Goal: Information Seeking & Learning: Learn about a topic

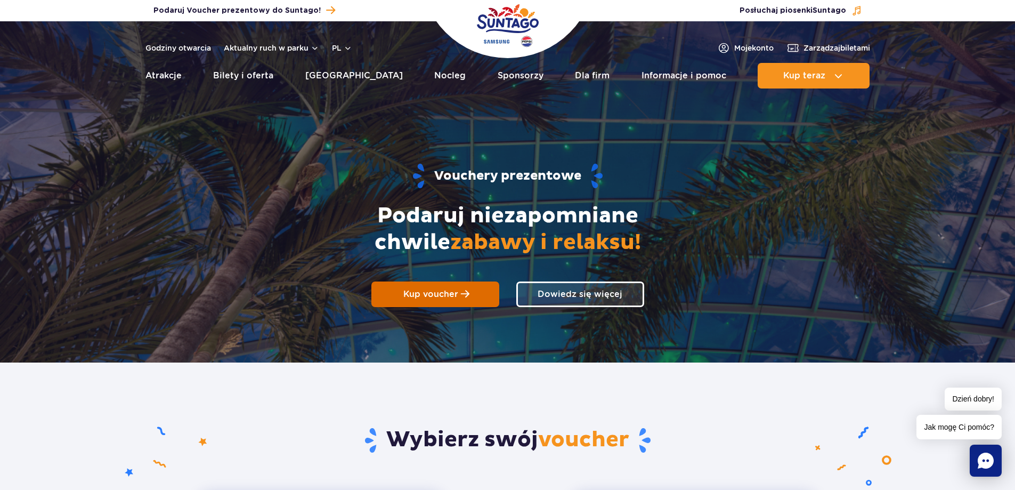
click at [432, 296] on span "Kup voucher" at bounding box center [430, 294] width 55 height 10
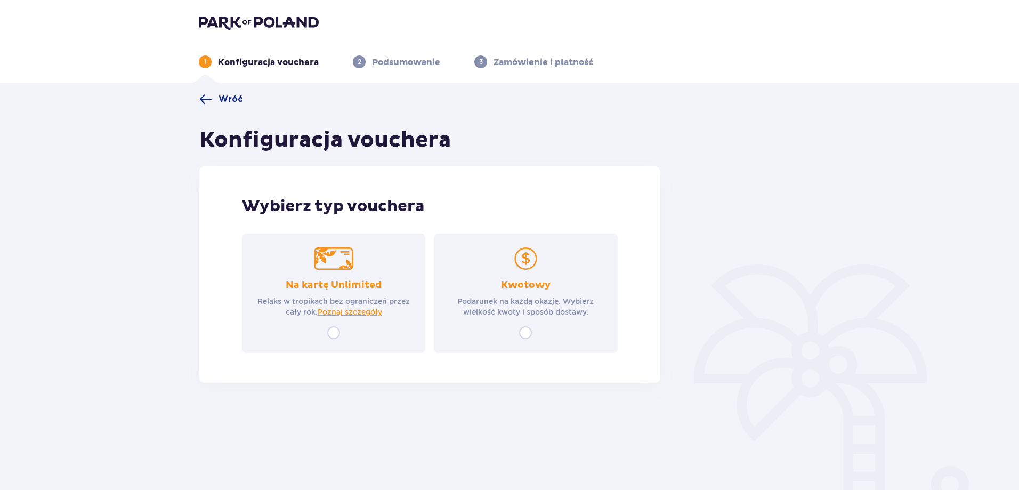
click at [195, 286] on div "Wróć Konfiguracja vouchera Wybierz typ vouchera Na kartę Unlimited Relaks w tro…" at bounding box center [430, 238] width 478 height 290
click at [527, 329] on input "radio" at bounding box center [525, 332] width 13 height 13
radio input "true"
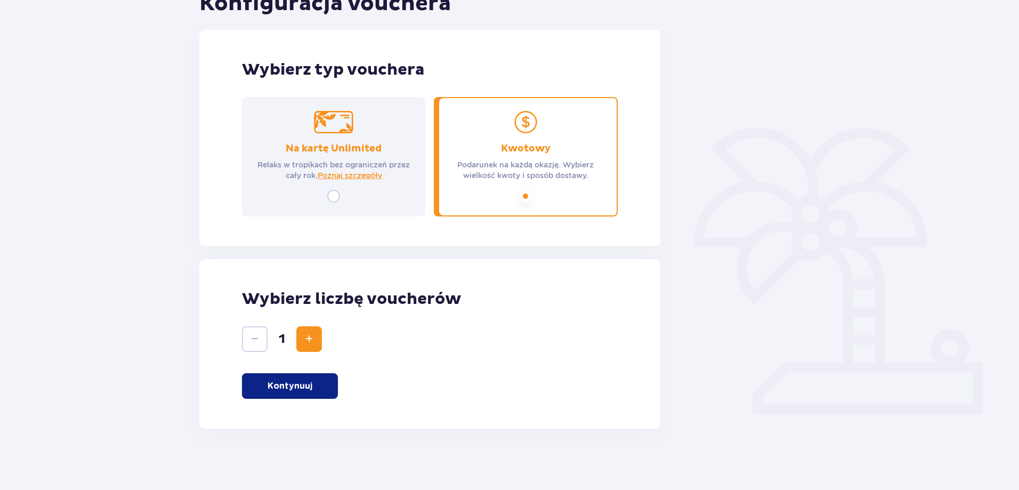
scroll to position [139, 0]
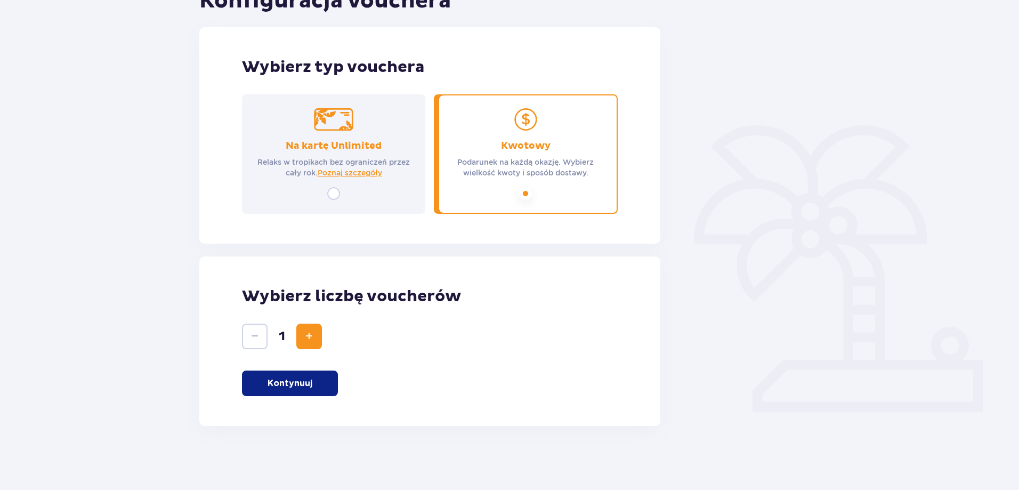
click at [334, 197] on input "radio" at bounding box center [333, 193] width 13 height 13
radio input "true"
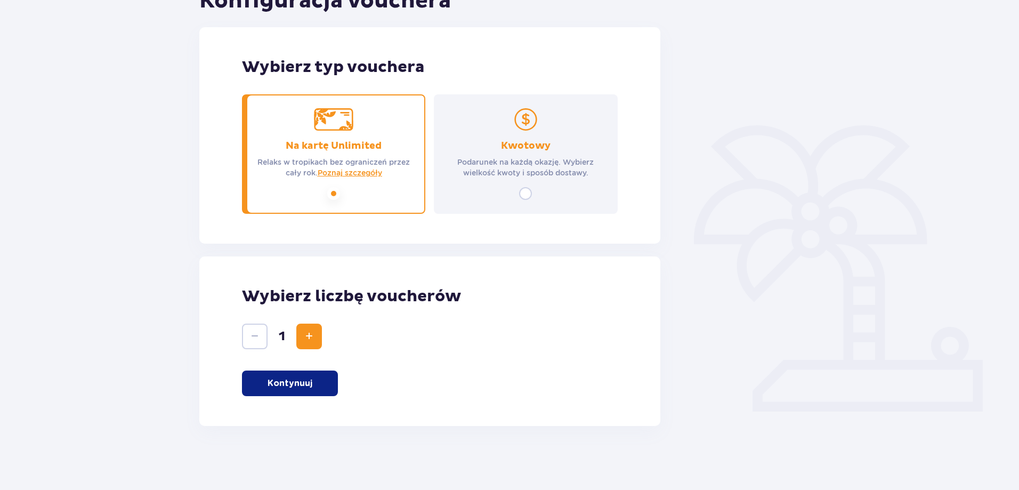
click at [520, 196] on input "radio" at bounding box center [525, 193] width 13 height 13
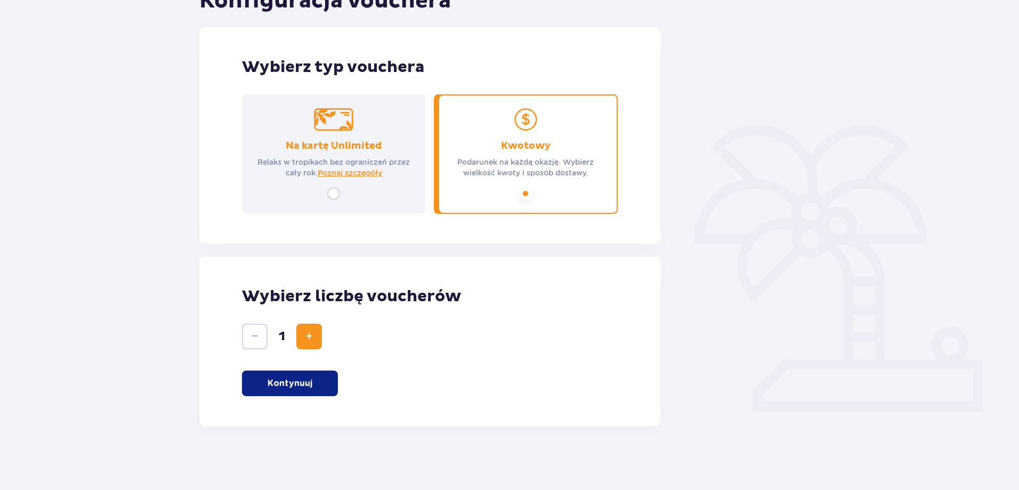
click at [314, 336] on span "Zwiększ" at bounding box center [309, 336] width 13 height 13
click at [265, 338] on button "Zmniejsz" at bounding box center [255, 336] width 26 height 26
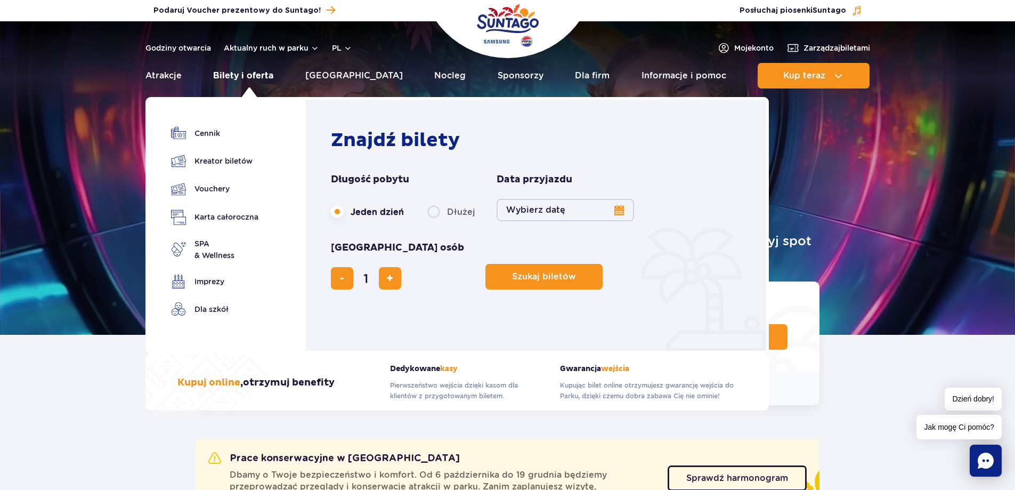
click at [246, 74] on link "Bilety i oferta" at bounding box center [243, 76] width 60 height 26
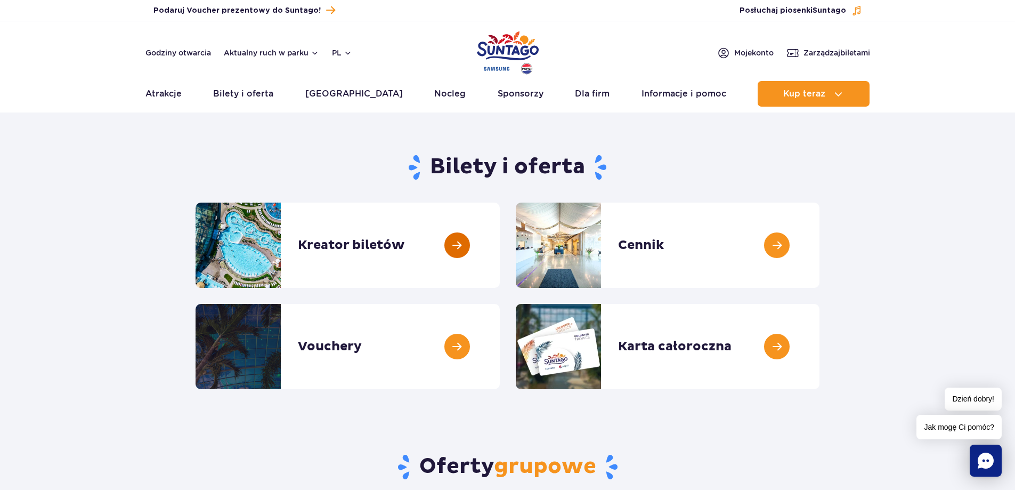
click at [500, 243] on link at bounding box center [500, 244] width 0 height 85
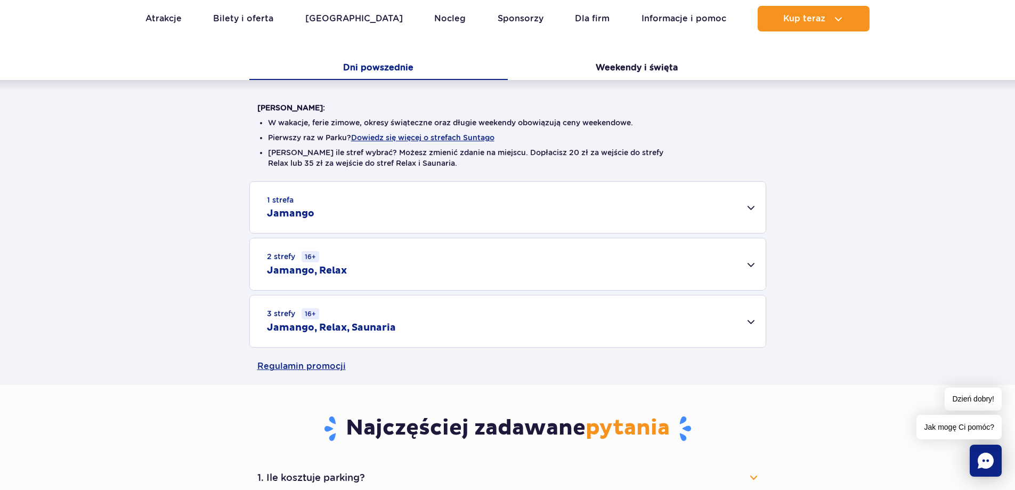
click at [369, 327] on h2 "Jamango, Relax, Saunaria" at bounding box center [331, 327] width 129 height 13
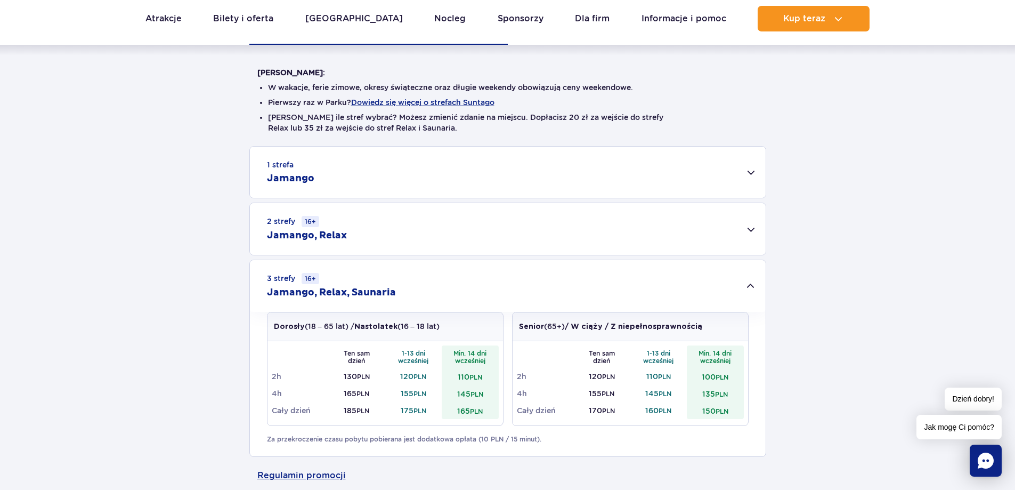
scroll to position [266, 0]
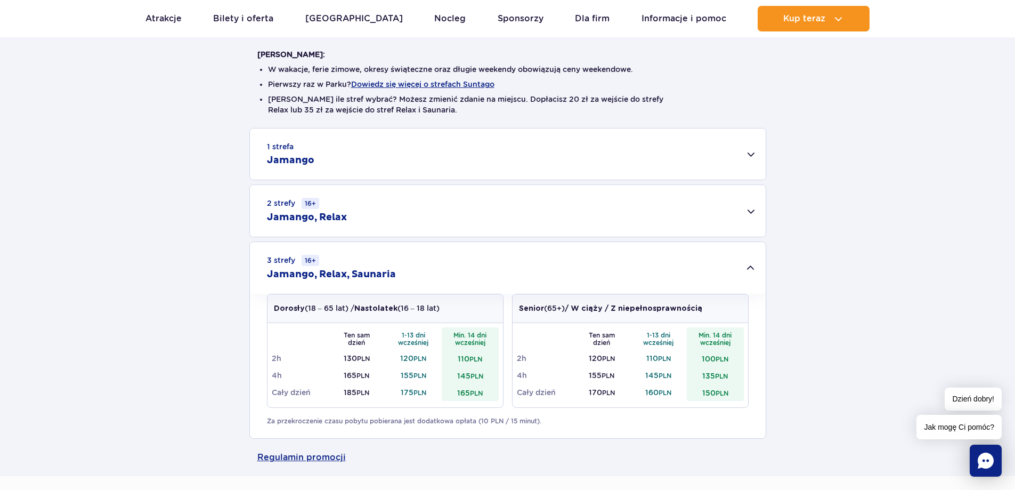
click at [336, 211] on h2 "Jamango, Relax" at bounding box center [307, 217] width 80 height 13
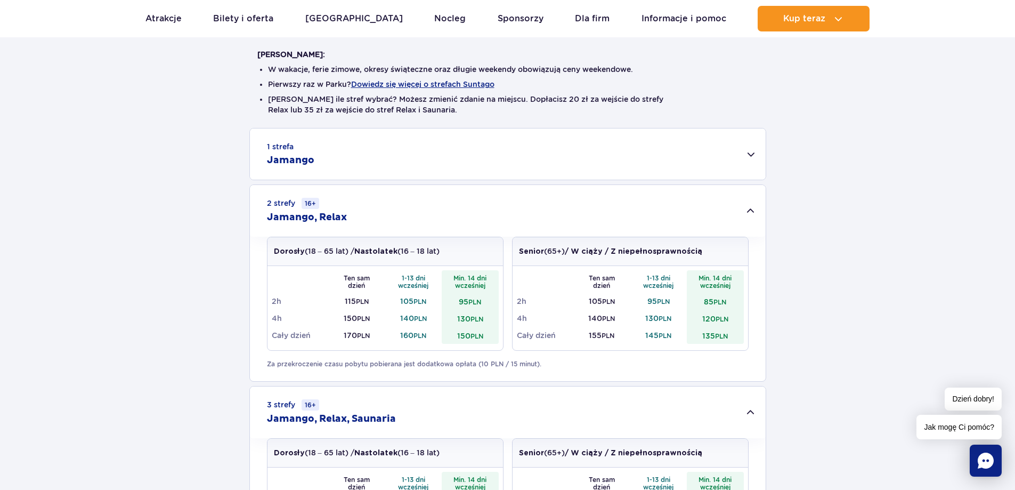
click at [336, 211] on h2 "Jamango, Relax" at bounding box center [307, 217] width 80 height 13
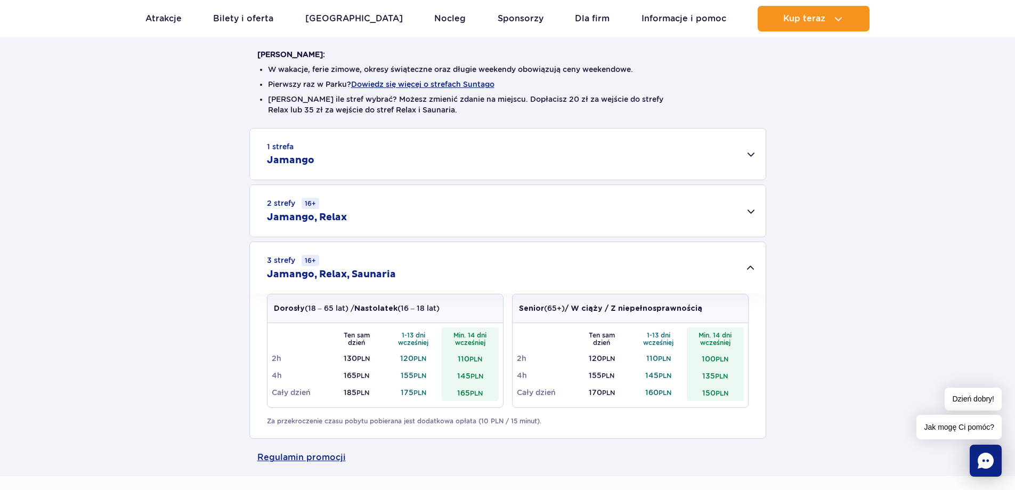
click at [305, 150] on div "1 strefa Jamango" at bounding box center [508, 153] width 516 height 51
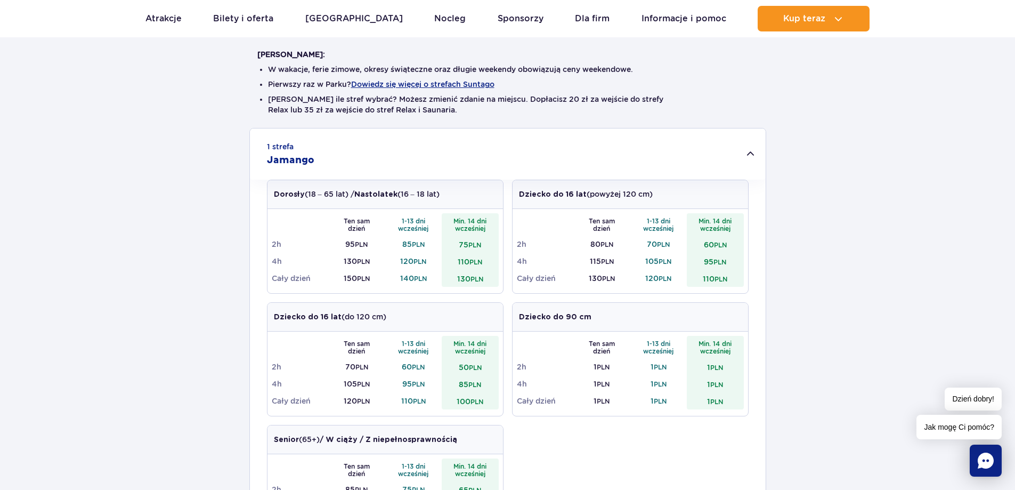
click at [305, 150] on div "1 strefa Jamango" at bounding box center [508, 153] width 516 height 51
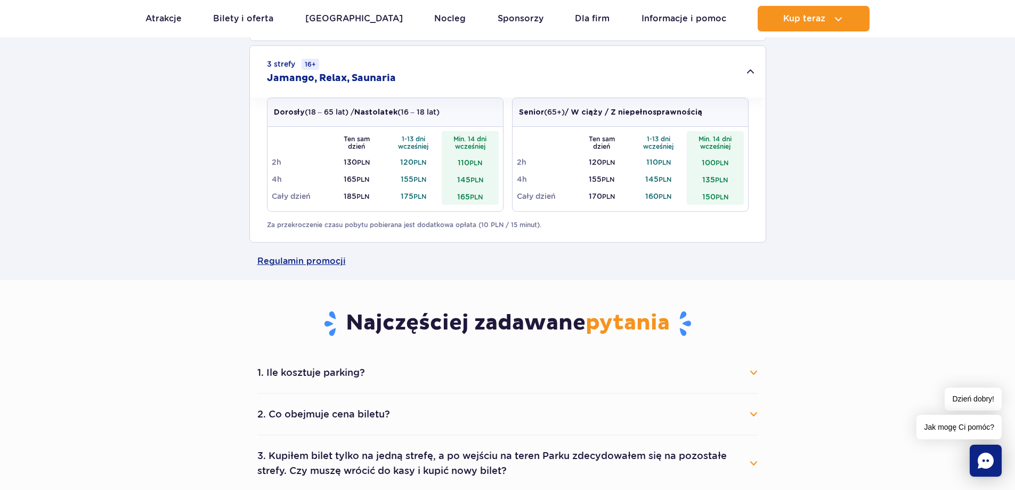
scroll to position [586, 0]
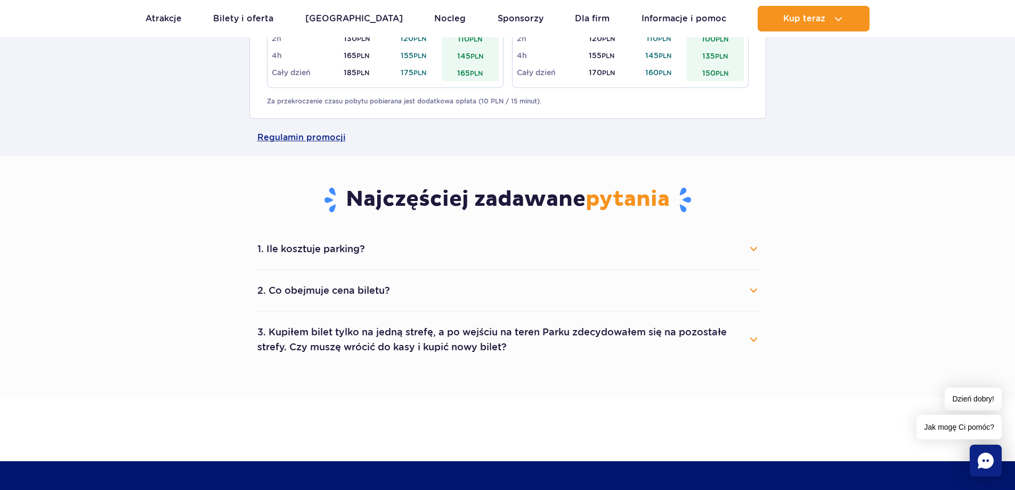
click at [360, 252] on button "1. Ile kosztuje parking?" at bounding box center [507, 248] width 501 height 23
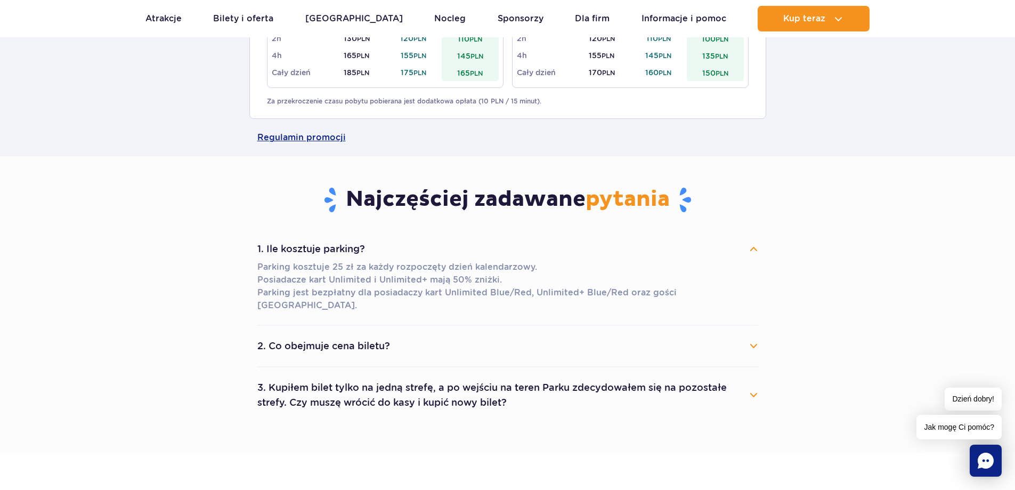
click at [361, 252] on button "1. Ile kosztuje parking?" at bounding box center [507, 248] width 501 height 23
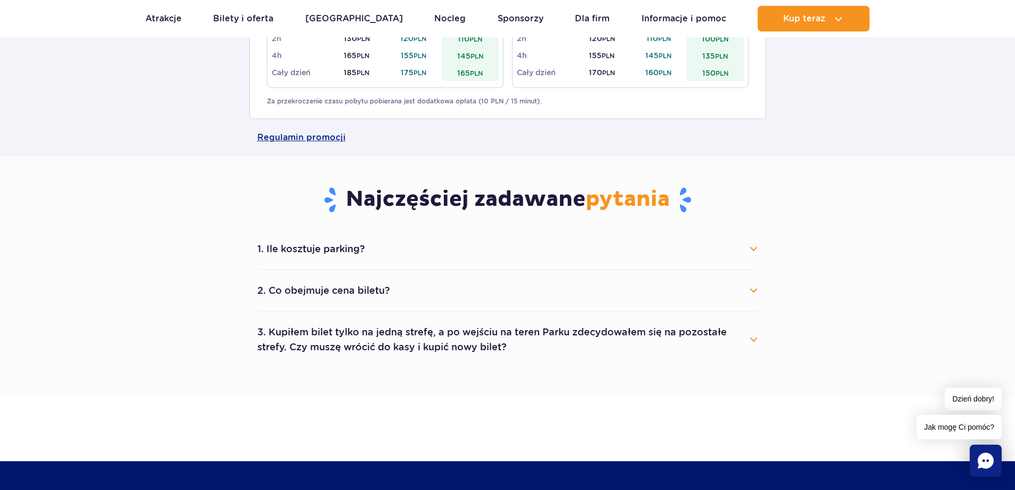
click at [356, 288] on button "2. Co obejmuje cena biletu?" at bounding box center [507, 290] width 501 height 23
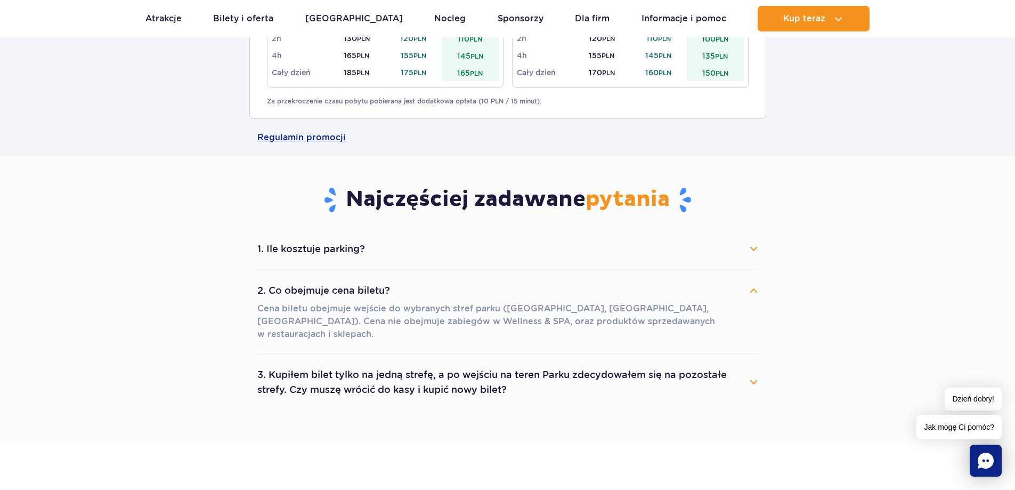
click at [355, 367] on button "3. Kupiłem bilet tylko na jedną strefę, a po wejściu na teren Parku zdecydowałe…" at bounding box center [507, 382] width 501 height 38
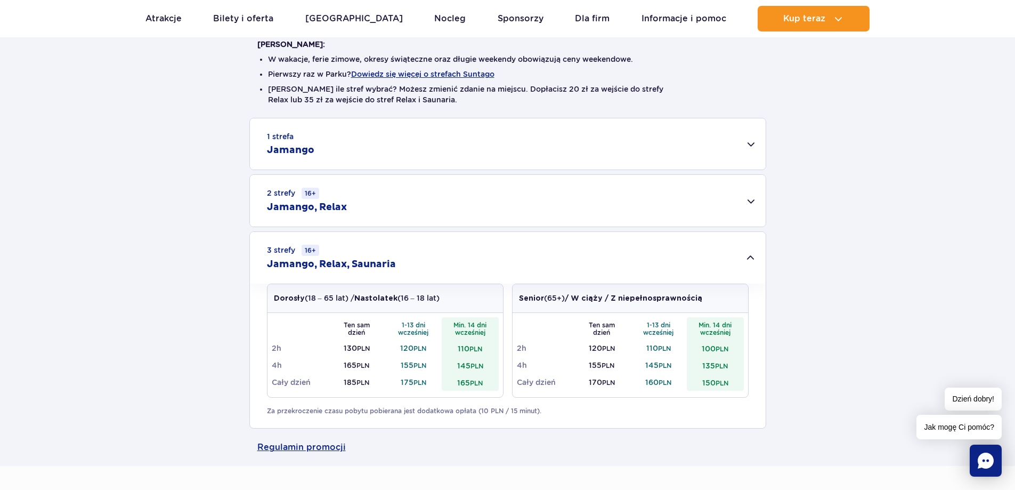
scroll to position [213, 0]
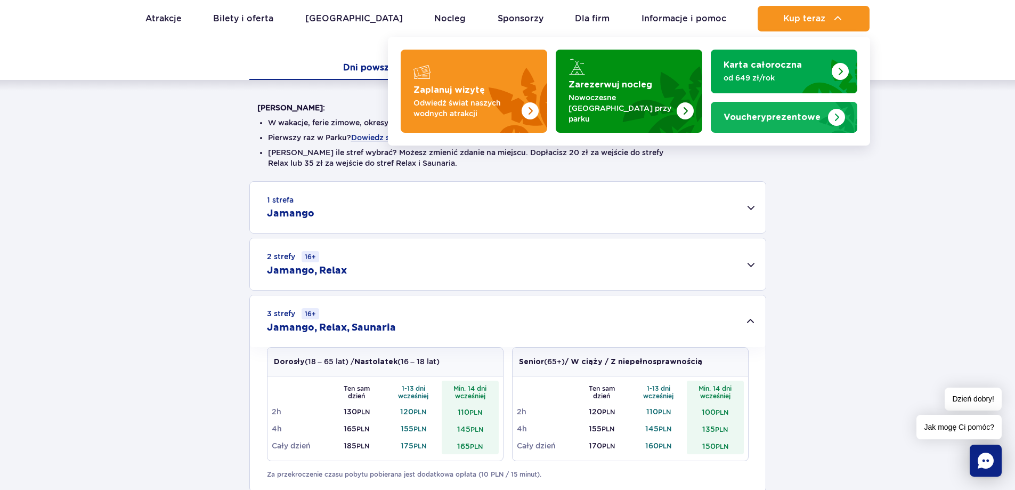
click at [786, 113] on strong "Vouchery prezentowe" at bounding box center [771, 117] width 97 height 9
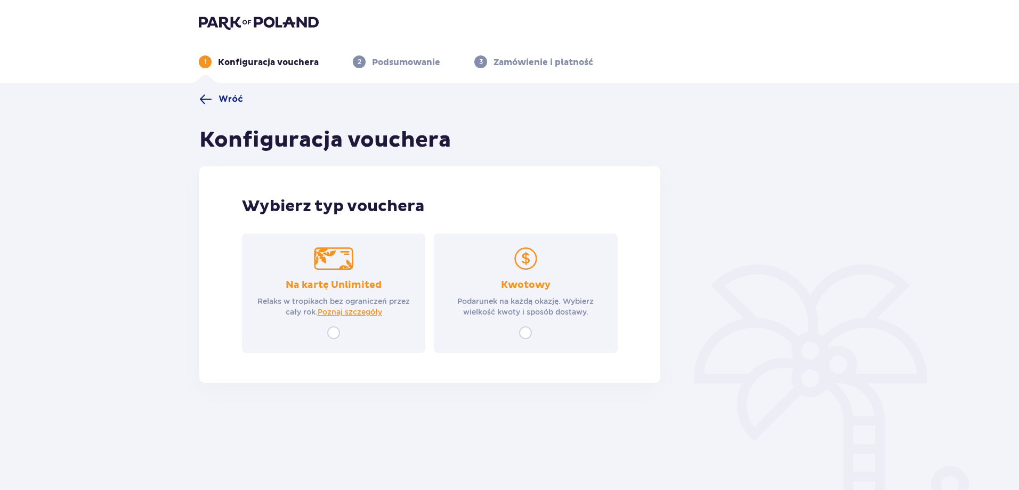
click at [523, 331] on input "radio" at bounding box center [525, 332] width 13 height 13
radio input "true"
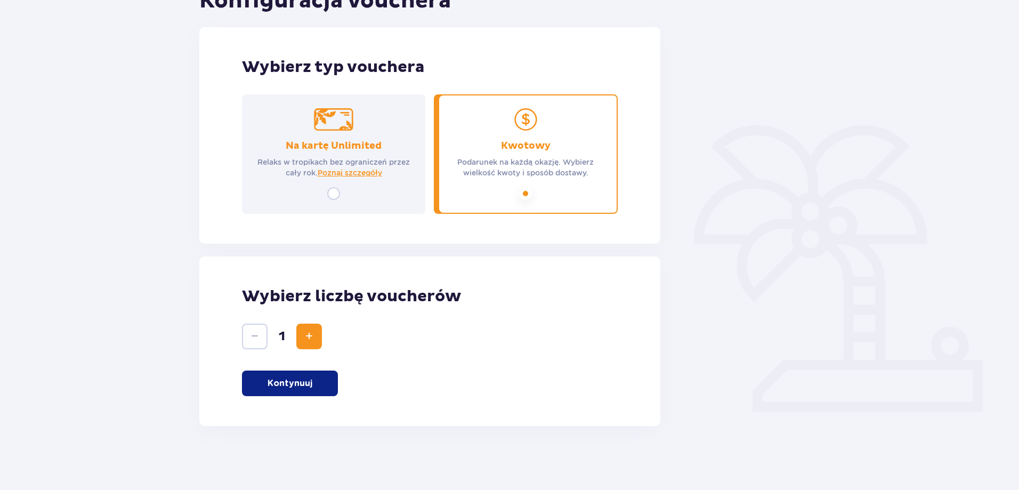
click at [299, 375] on button "Kontynuuj" at bounding box center [290, 383] width 96 height 26
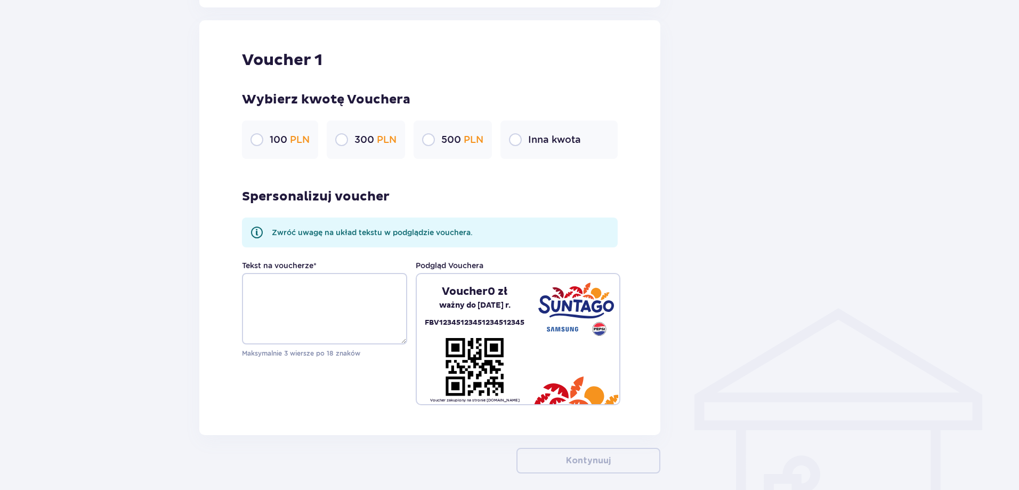
scroll to position [565, 0]
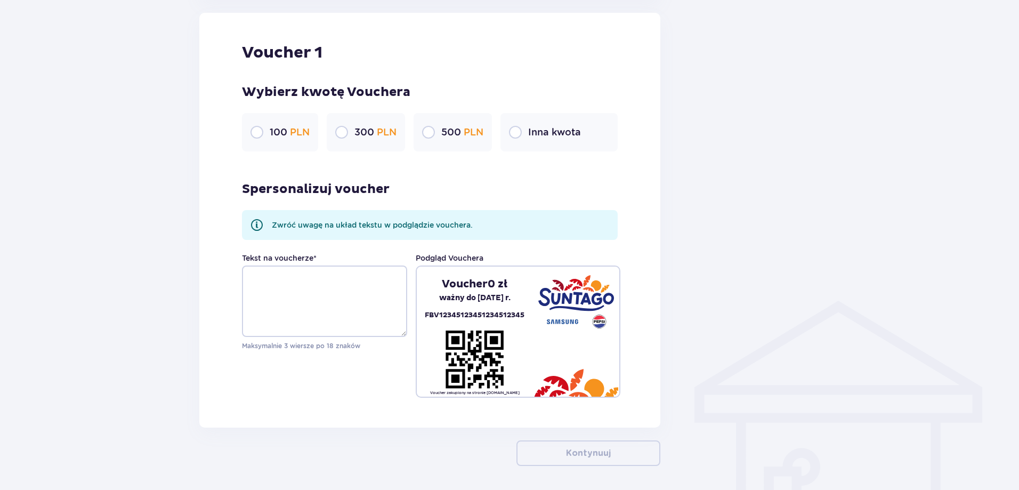
click at [515, 128] on input "radio" at bounding box center [515, 132] width 13 height 13
radio input "true"
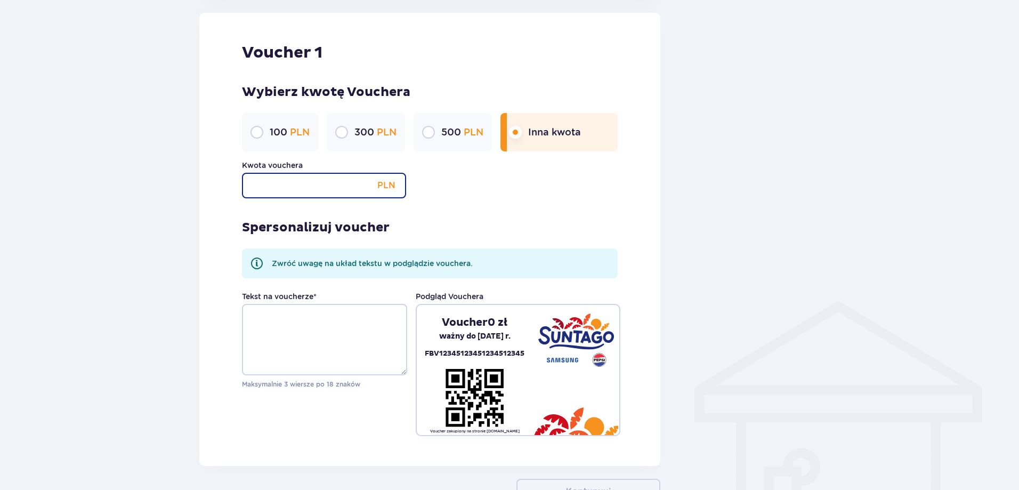
click at [331, 190] on input "Kwota vouchera" at bounding box center [324, 186] width 164 height 26
type input "200"
click at [68, 173] on div "Wróć Konfiguracja vouchera Wybierz typ vouchera Na kartę Unlimited Relaks w tro…" at bounding box center [509, 42] width 1019 height 1049
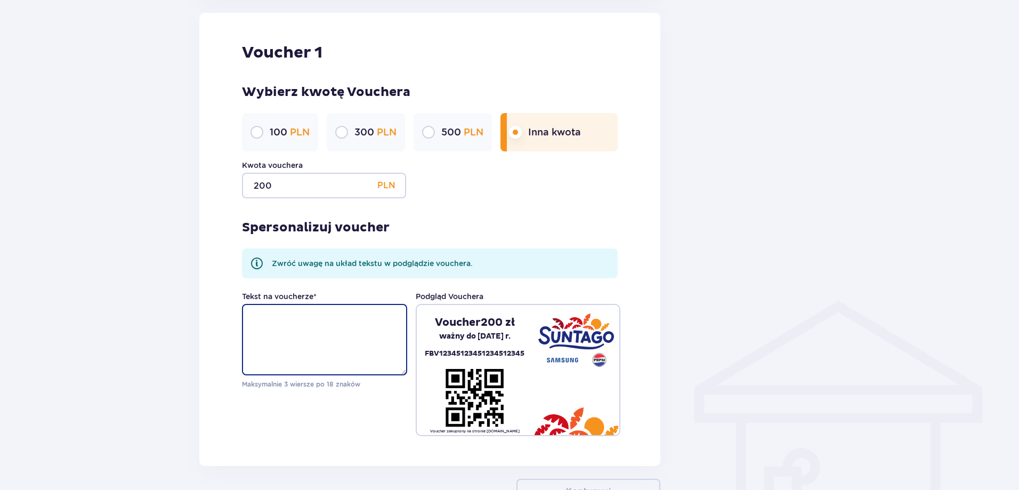
click at [282, 341] on textarea "Tekst na voucherze *" at bounding box center [324, 339] width 165 height 71
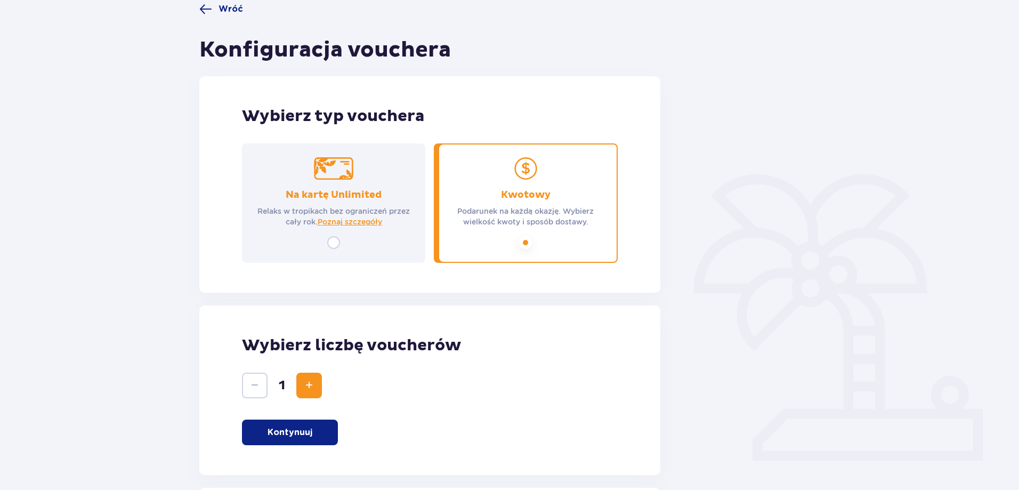
scroll to position [0, 0]
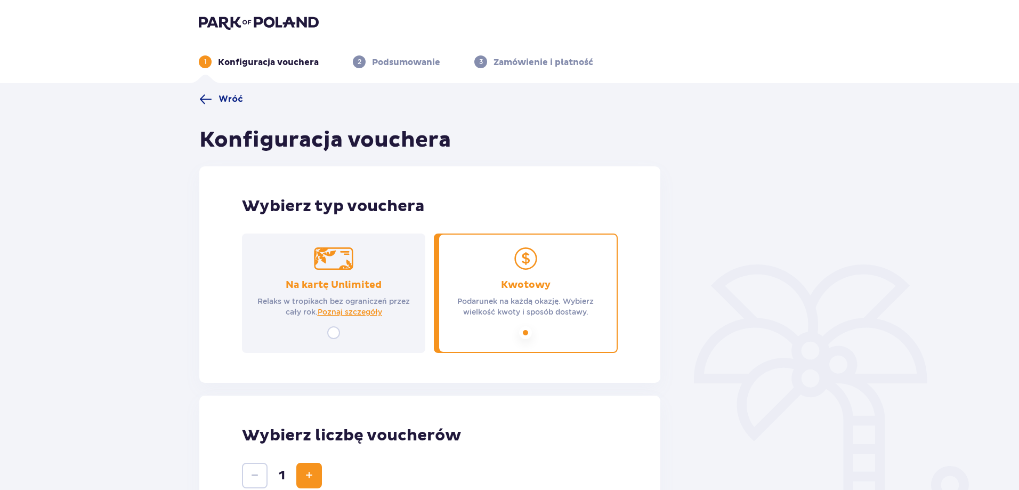
drag, startPoint x: 321, startPoint y: 15, endPoint x: 286, endPoint y: 19, distance: 35.3
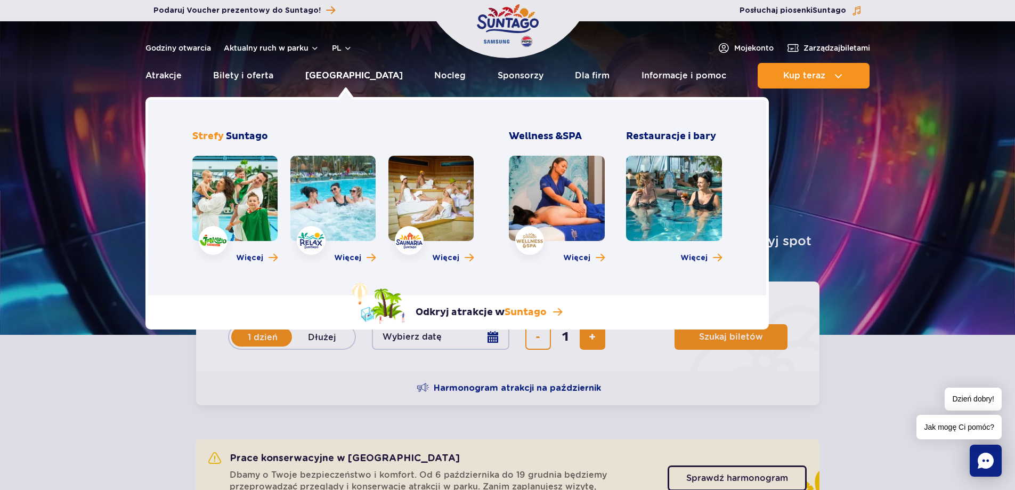
click at [340, 73] on link "[GEOGRAPHIC_DATA]" at bounding box center [353, 76] width 97 height 26
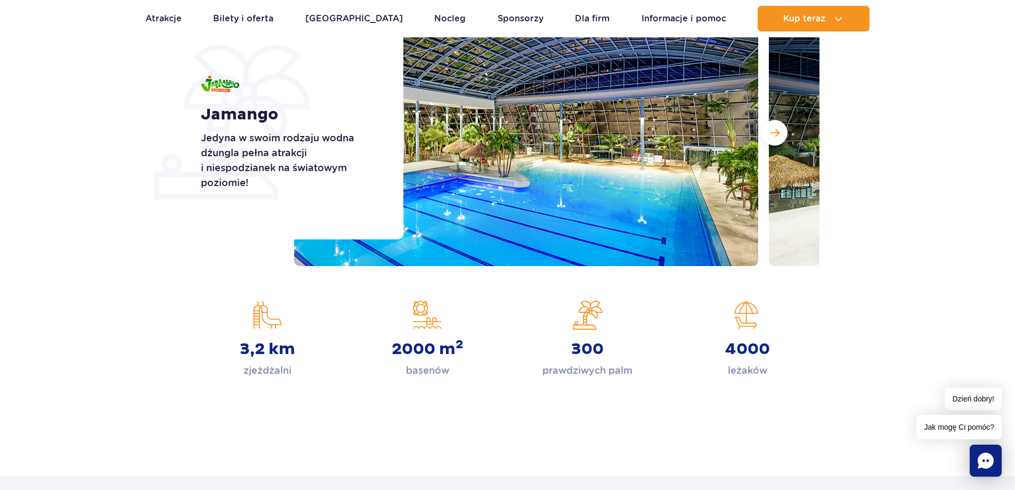
scroll to position [107, 0]
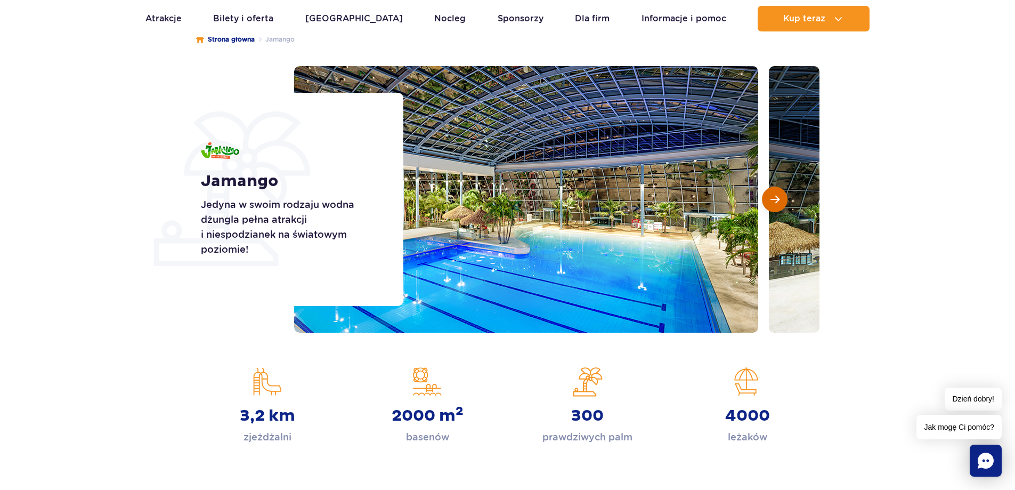
click at [770, 196] on span "Następny slajd" at bounding box center [774, 199] width 9 height 10
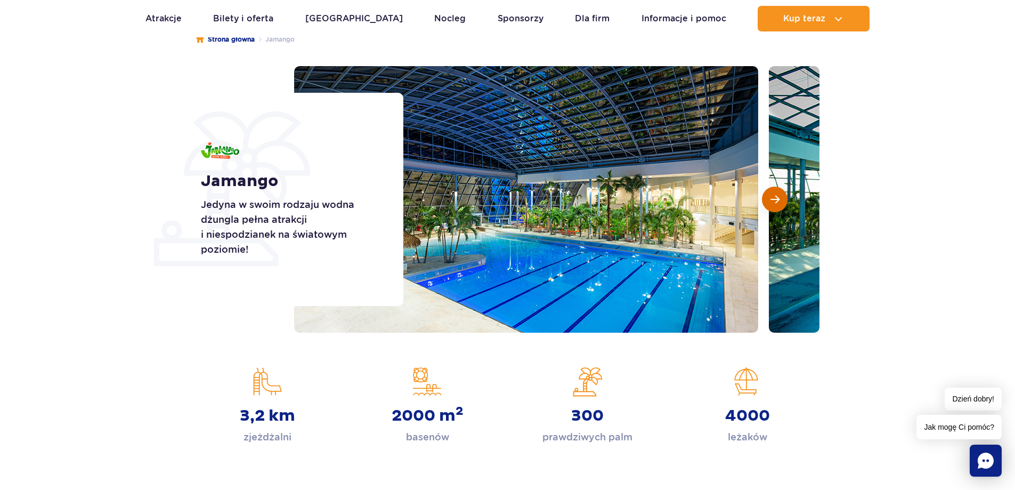
click at [770, 196] on span "Następny slajd" at bounding box center [774, 199] width 9 height 10
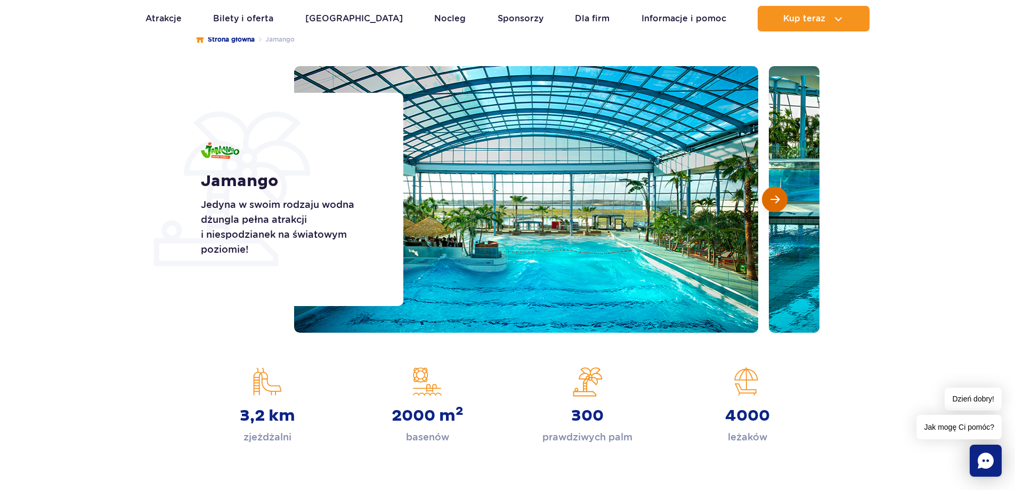
click at [770, 196] on span "Następny slajd" at bounding box center [774, 199] width 9 height 10
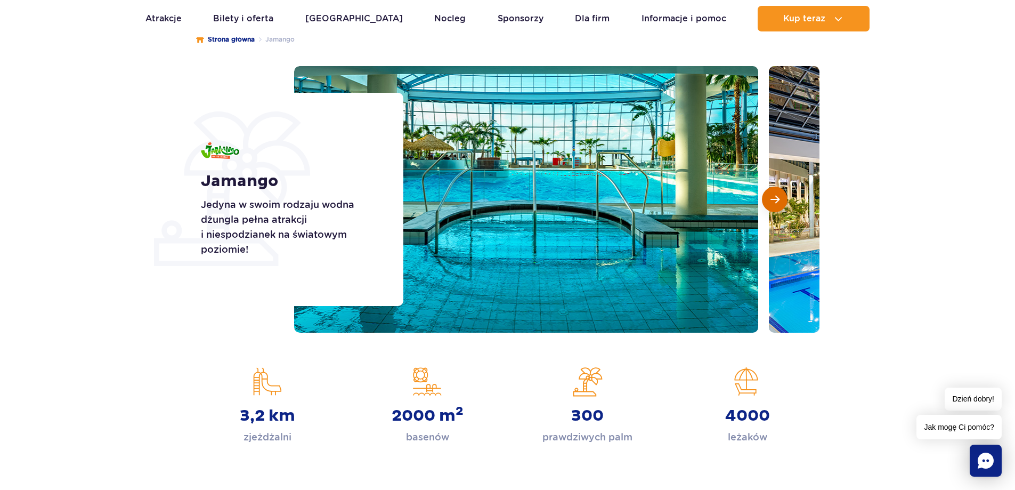
click at [770, 196] on span "Następny slajd" at bounding box center [774, 199] width 9 height 10
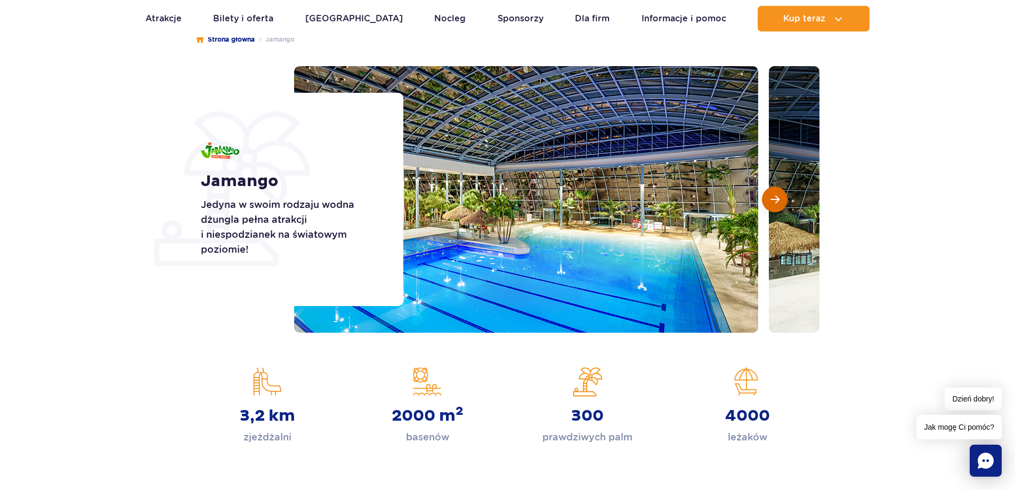
click at [770, 196] on span "Następny slajd" at bounding box center [774, 199] width 9 height 10
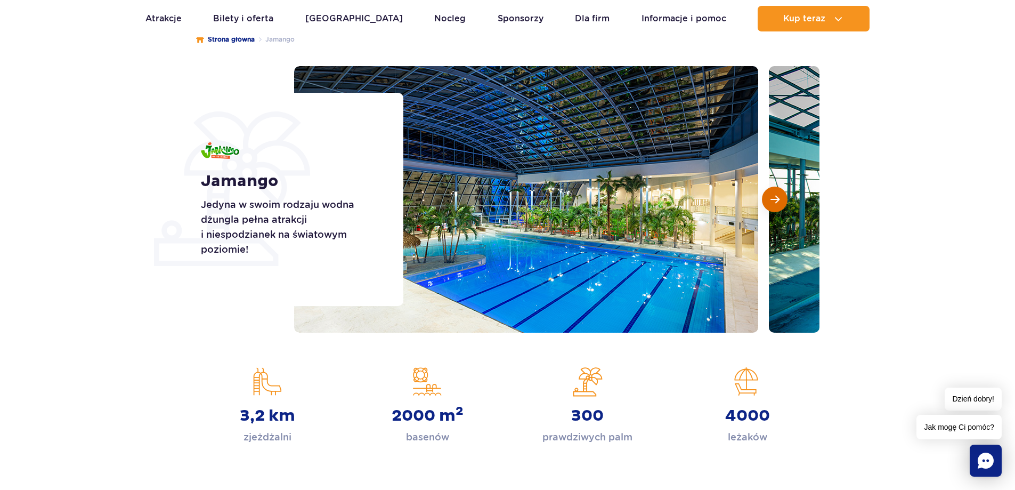
click at [770, 196] on span "Następny slajd" at bounding box center [774, 199] width 9 height 10
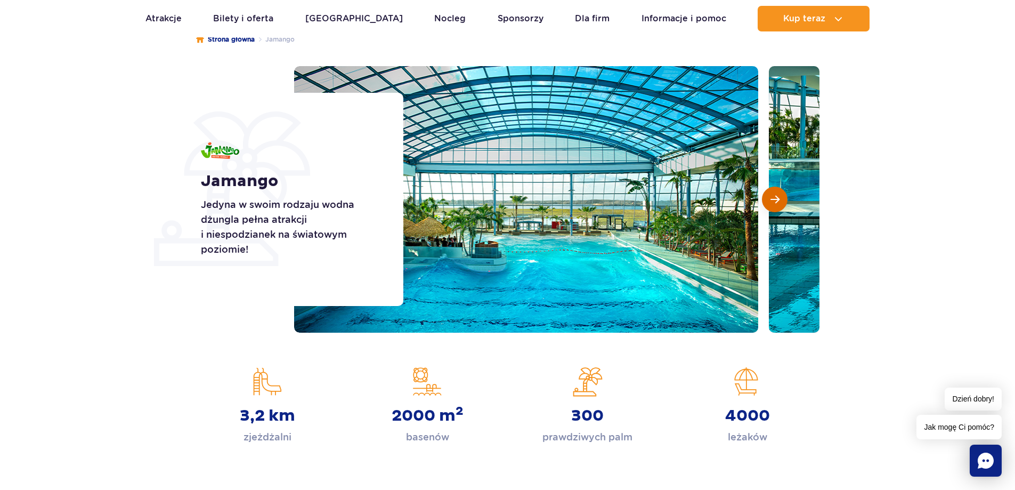
click at [770, 196] on span "Następny slajd" at bounding box center [774, 199] width 9 height 10
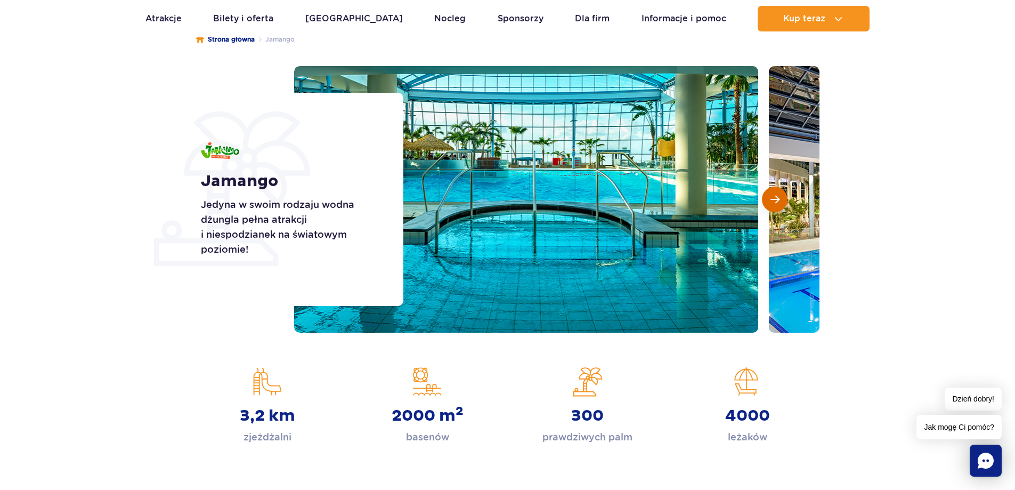
click at [770, 196] on span "Następny slajd" at bounding box center [774, 199] width 9 height 10
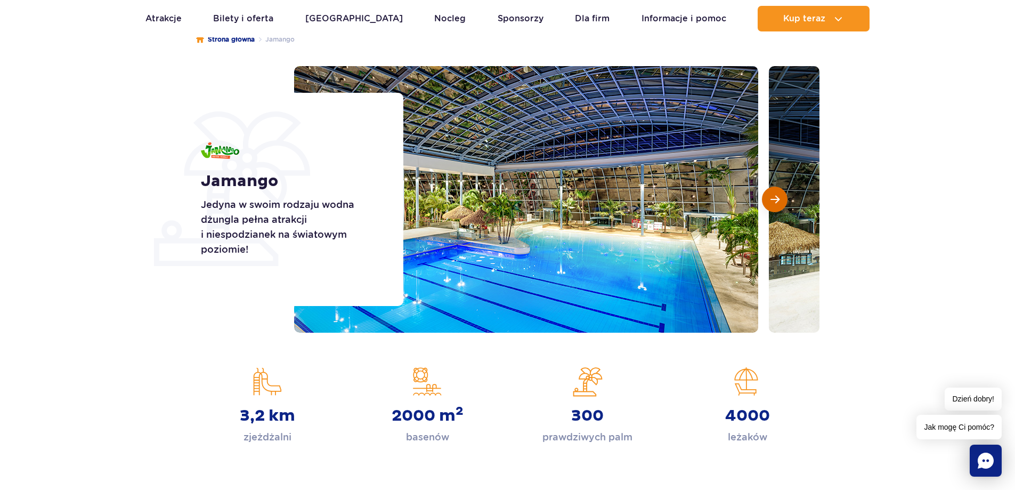
click at [770, 196] on span "Następny slajd" at bounding box center [774, 199] width 9 height 10
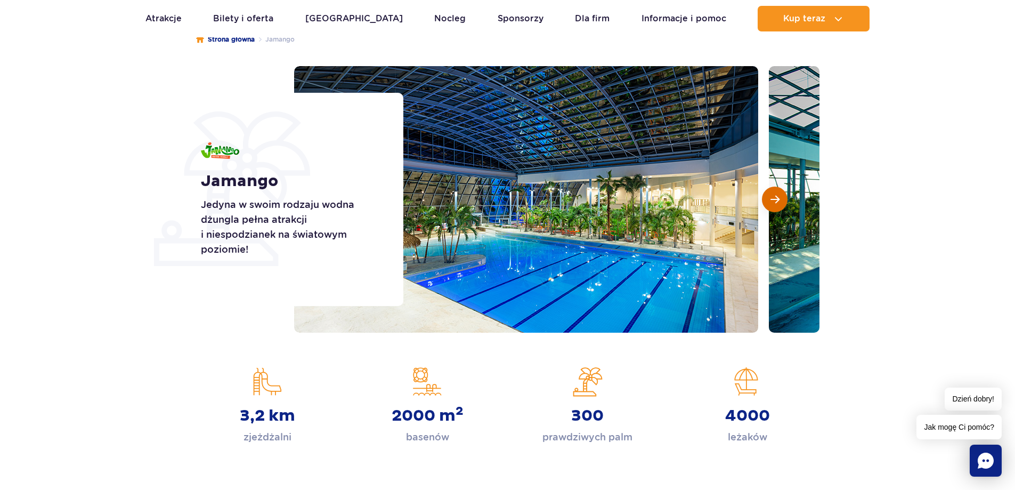
click at [770, 196] on span "Następny slajd" at bounding box center [774, 199] width 9 height 10
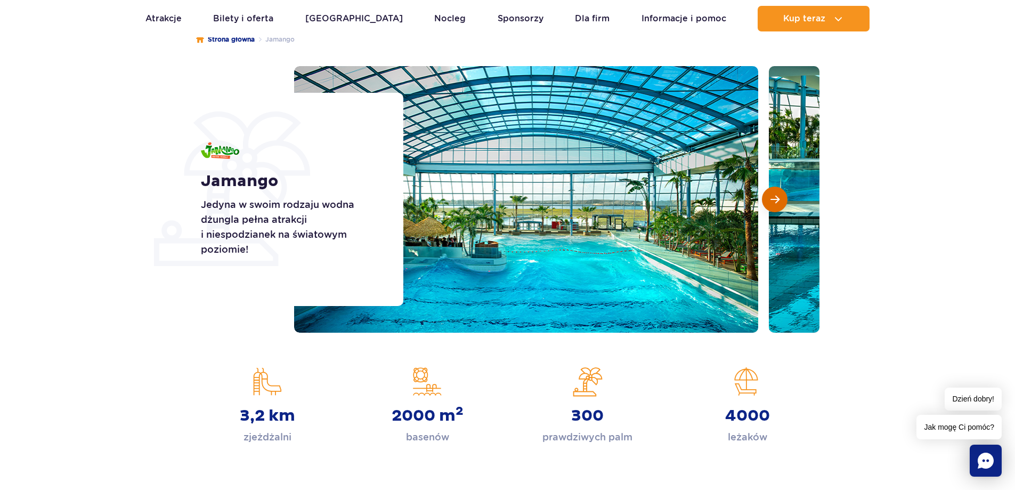
click at [770, 196] on span "Następny slajd" at bounding box center [774, 199] width 9 height 10
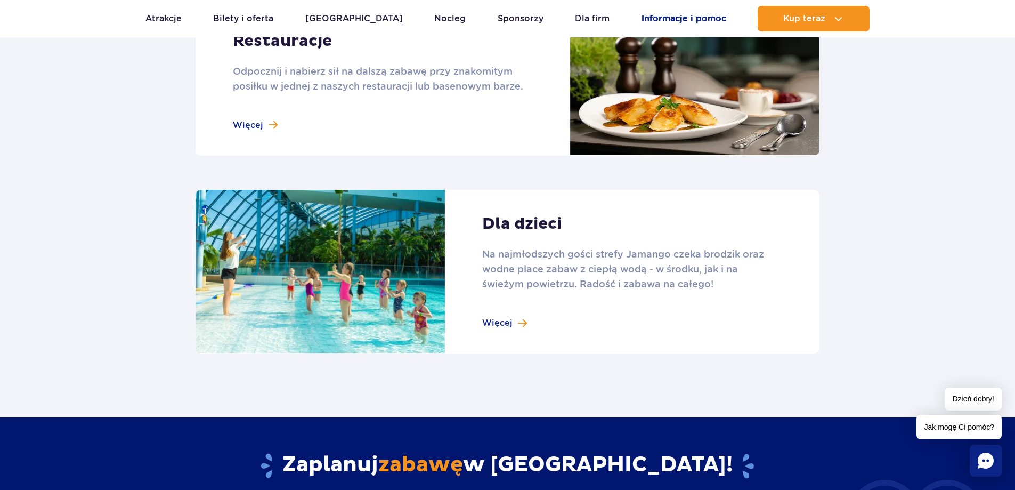
scroll to position [1225, 0]
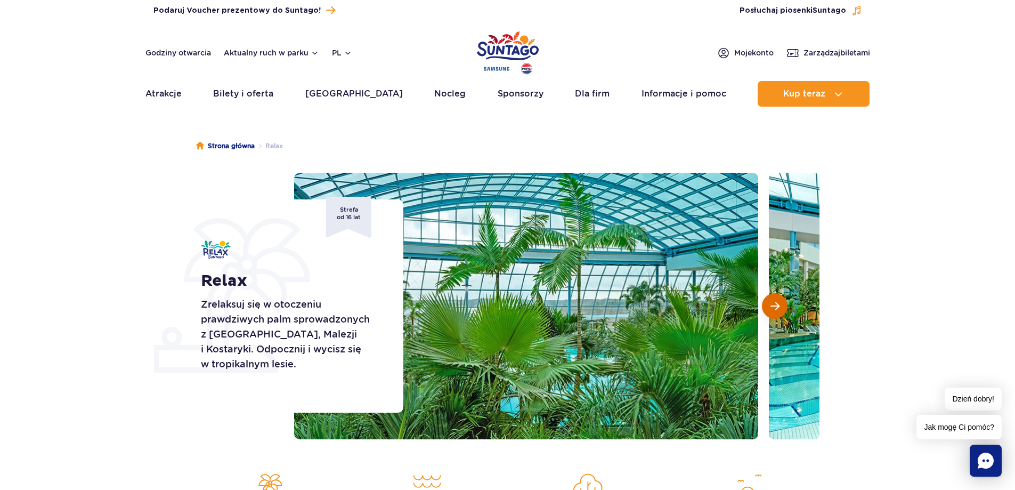
click at [776, 307] on span "Następny slajd" at bounding box center [774, 306] width 9 height 10
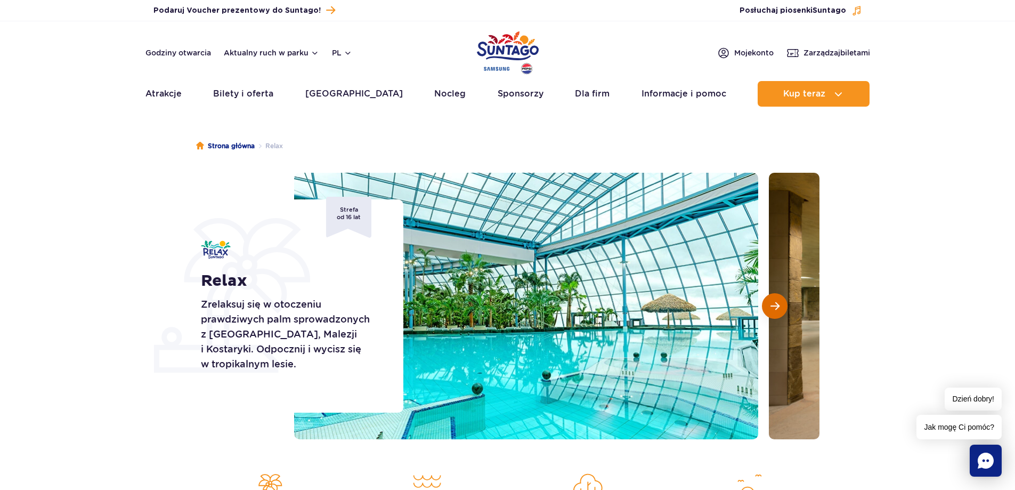
click at [776, 307] on span "Następny slajd" at bounding box center [774, 306] width 9 height 10
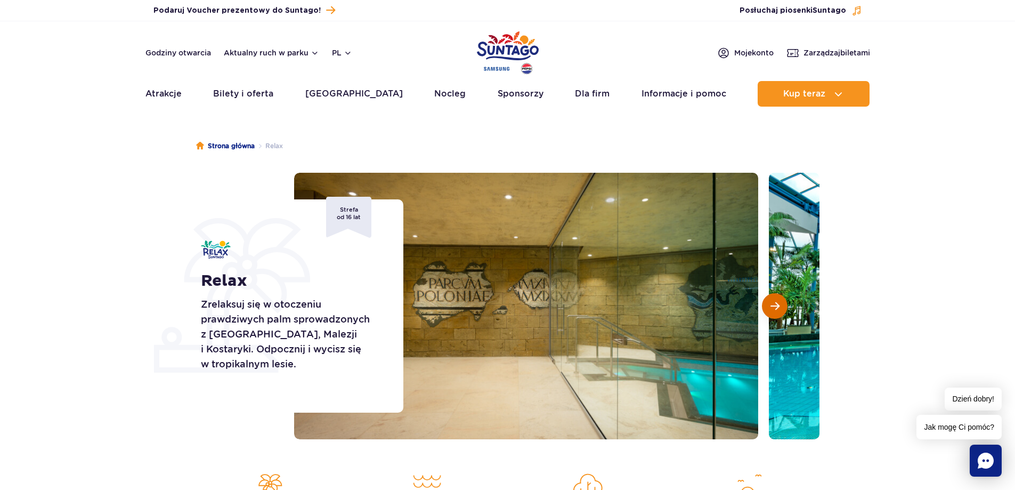
click at [776, 307] on span "Następny slajd" at bounding box center [774, 306] width 9 height 10
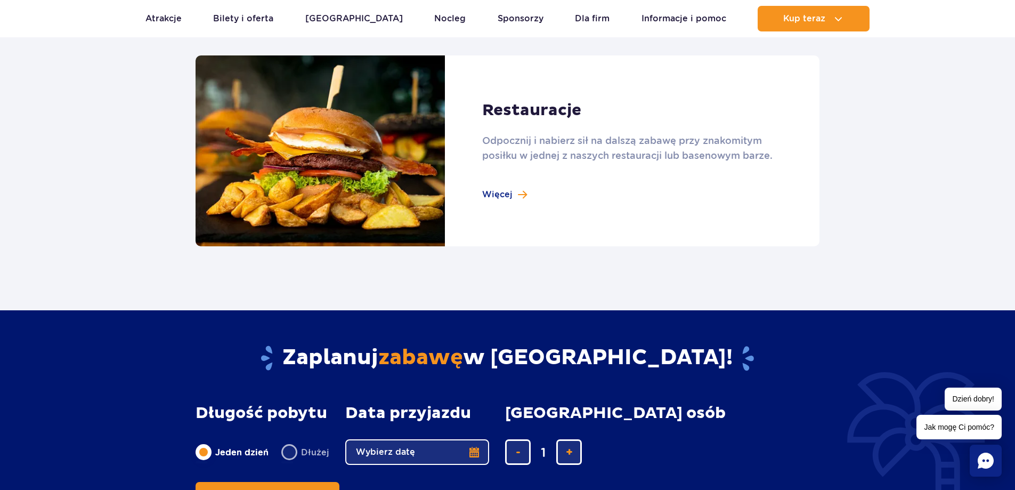
scroll to position [1225, 0]
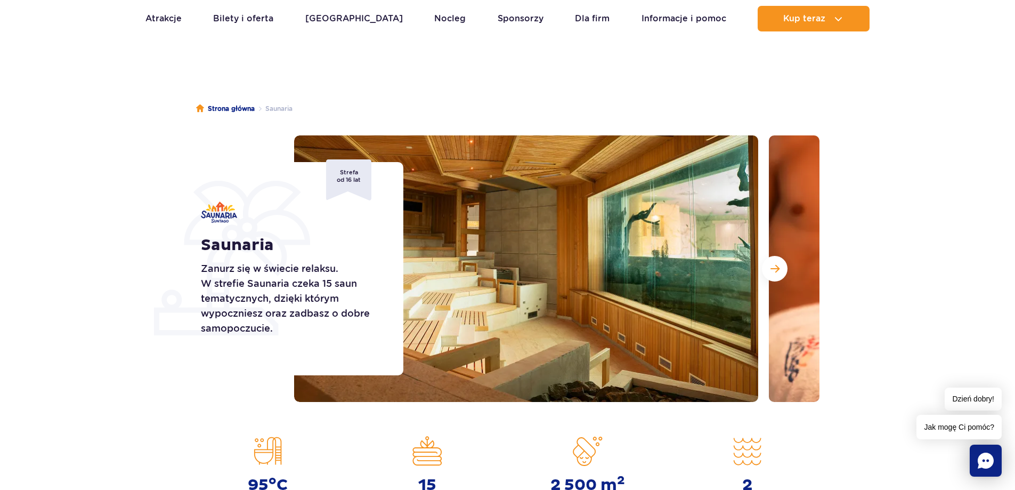
scroll to position [107, 0]
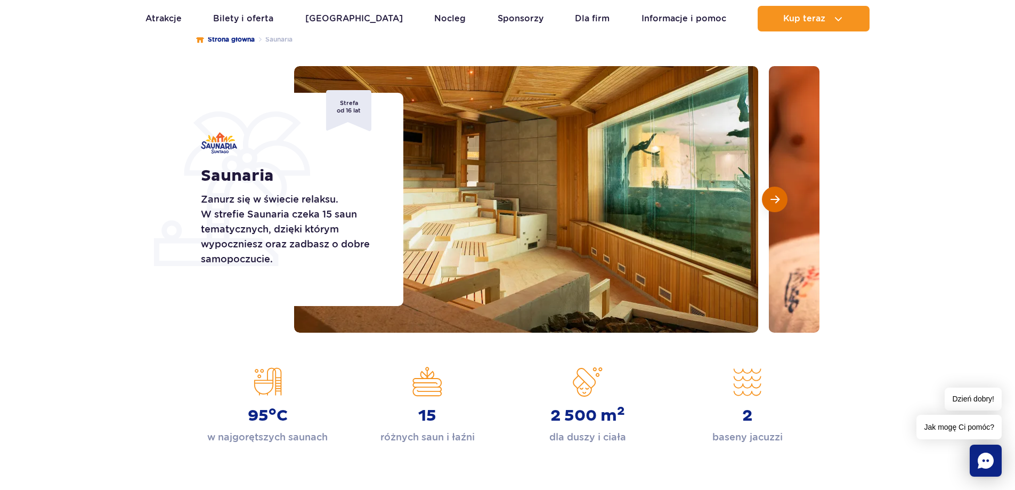
click at [775, 195] on span "Następny slajd" at bounding box center [774, 199] width 9 height 10
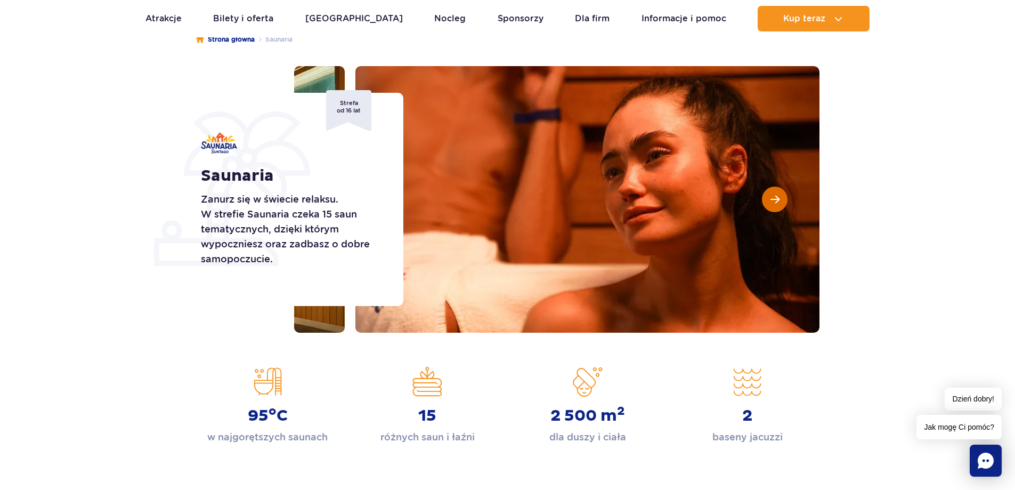
click at [775, 195] on span "Następny slajd" at bounding box center [774, 199] width 9 height 10
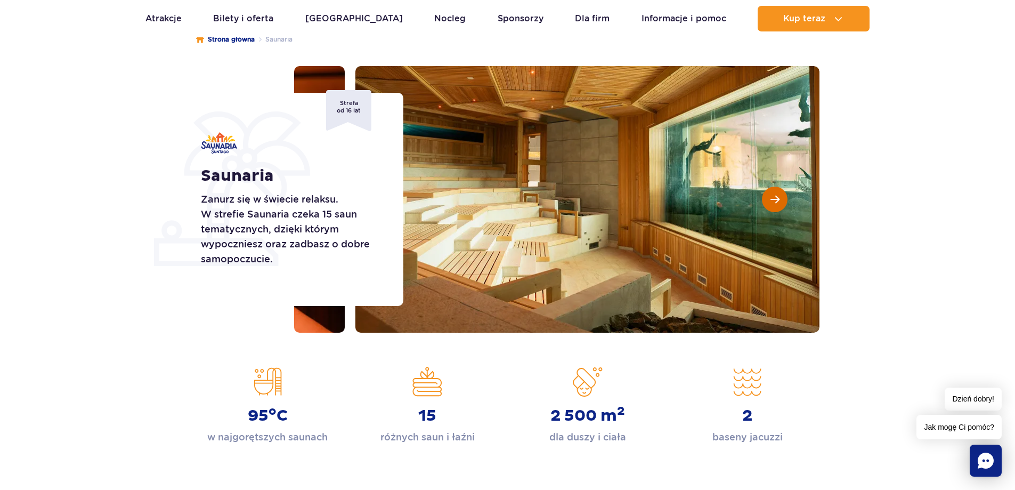
click at [775, 195] on span "Następny slajd" at bounding box center [774, 199] width 9 height 10
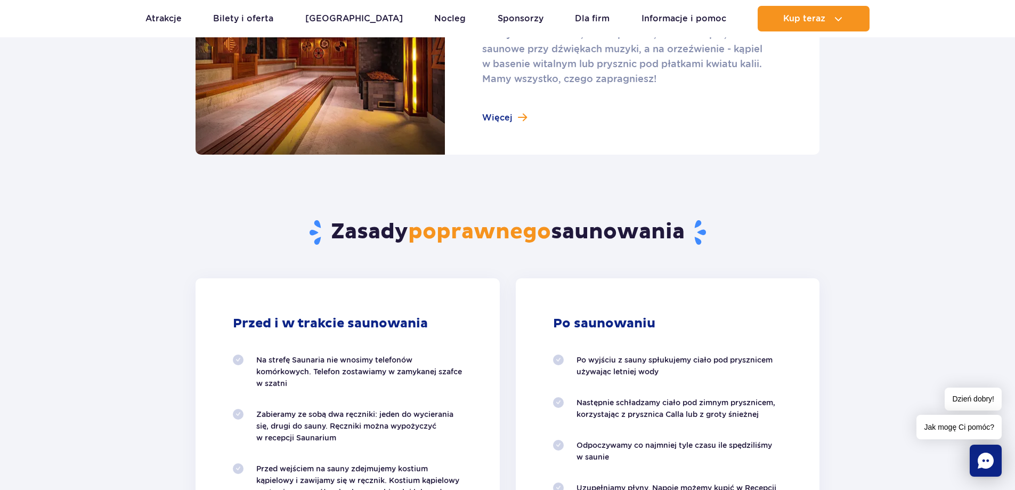
scroll to position [799, 0]
